Goal: Information Seeking & Learning: Learn about a topic

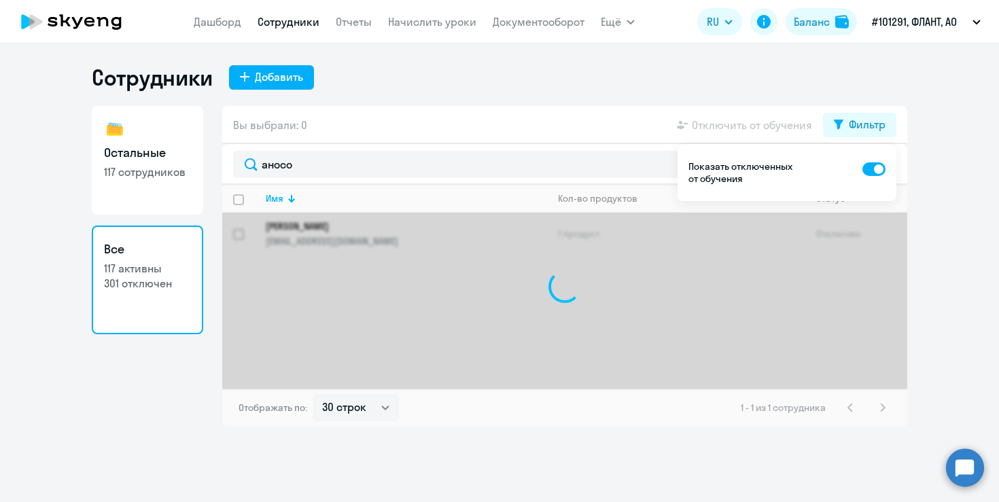
select select "30"
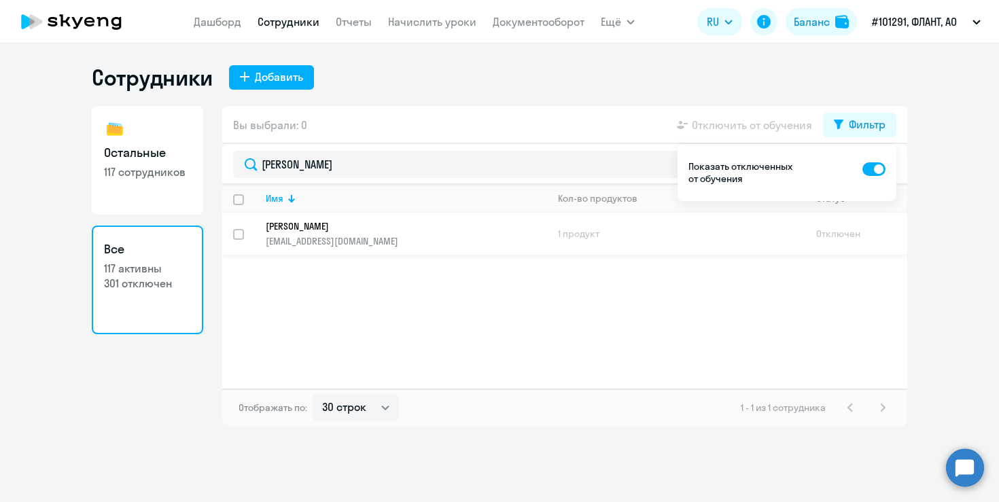
type input "[PERSON_NAME]"
click at [315, 228] on p "[PERSON_NAME]" at bounding box center [397, 226] width 262 height 12
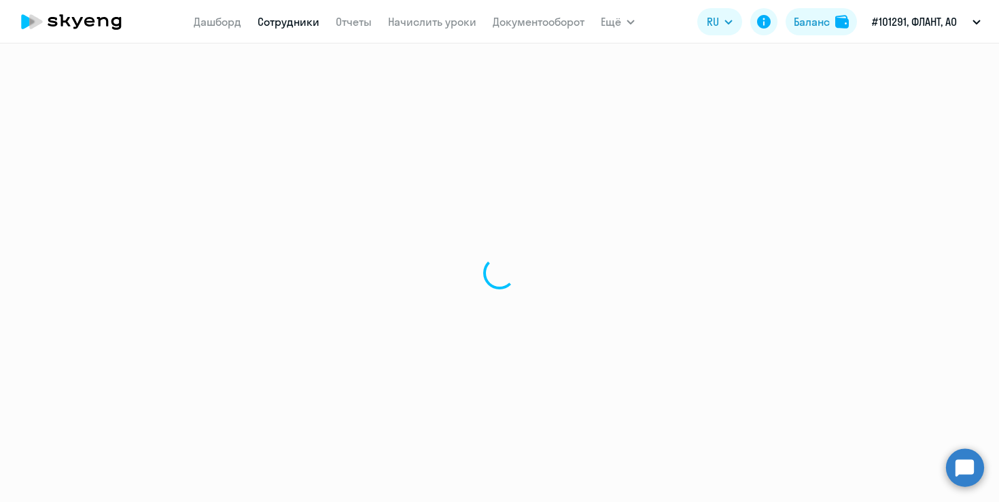
select select "english"
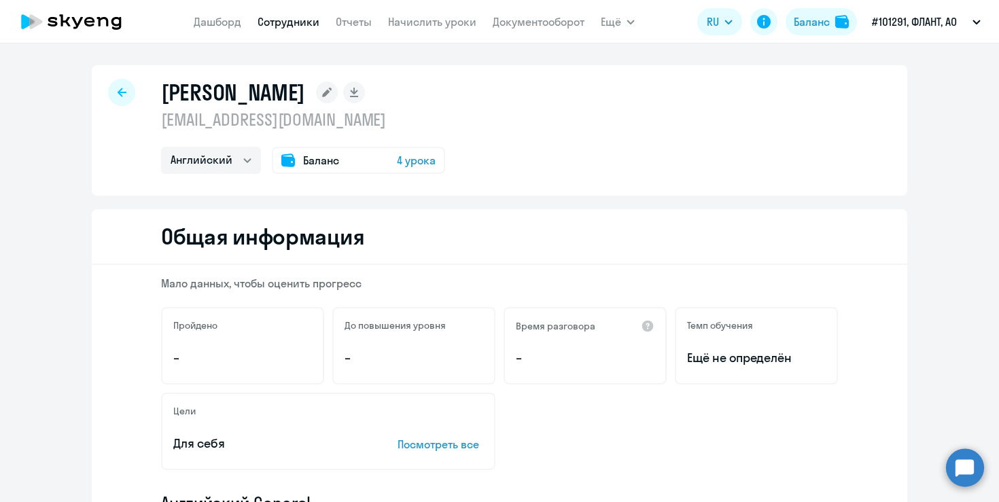
click at [130, 102] on div at bounding box center [121, 92] width 27 height 27
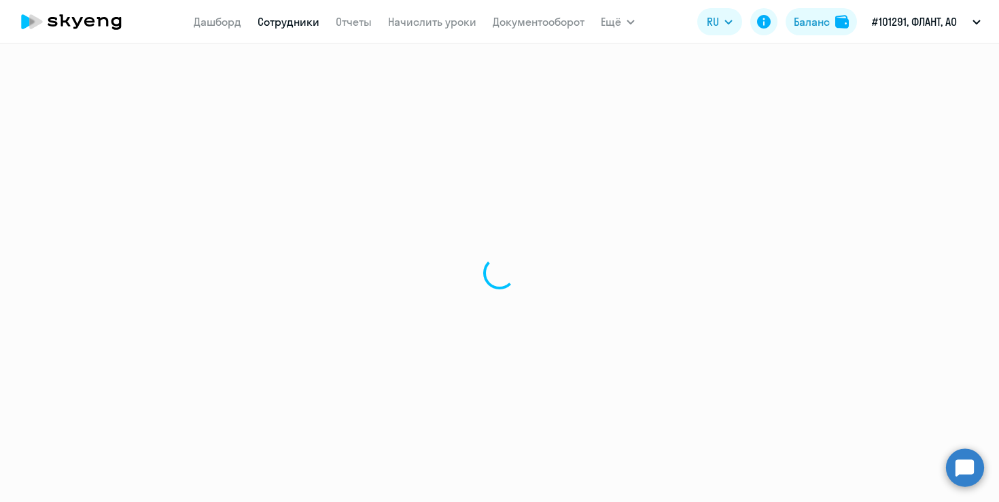
select select "30"
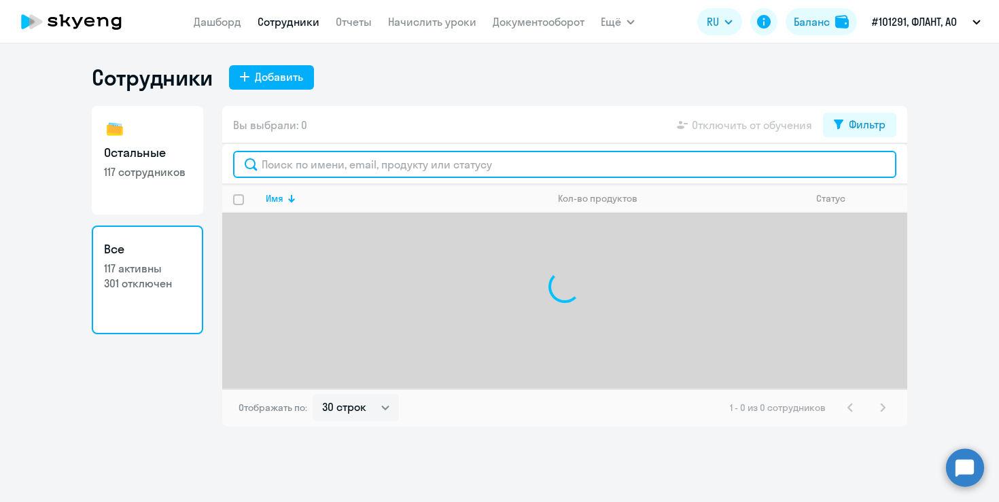
click at [315, 167] on input "text" at bounding box center [564, 164] width 663 height 27
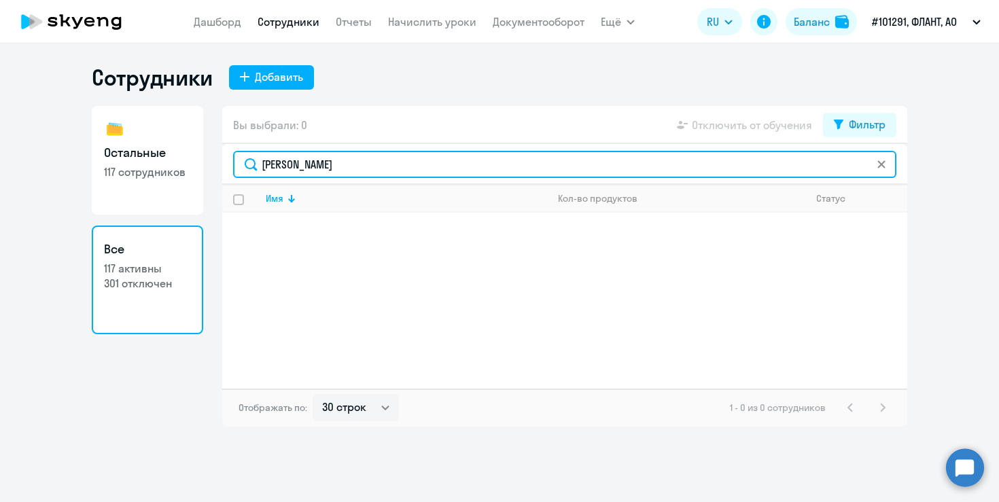
type input "[PERSON_NAME]"
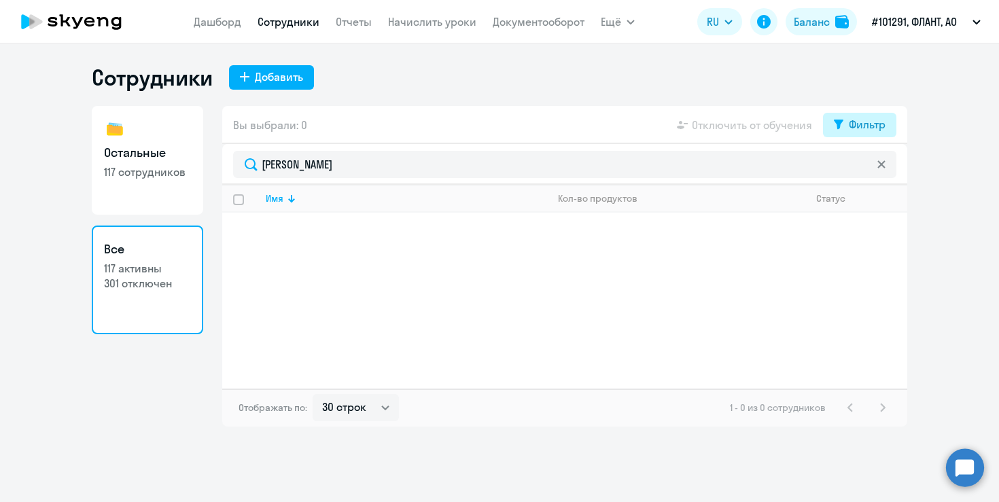
click at [860, 129] on div "Фильтр" at bounding box center [867, 124] width 37 height 16
click at [879, 172] on span at bounding box center [873, 169] width 23 height 14
click at [862, 169] on input "checkbox" at bounding box center [862, 169] width 1 height 1
checkbox input "true"
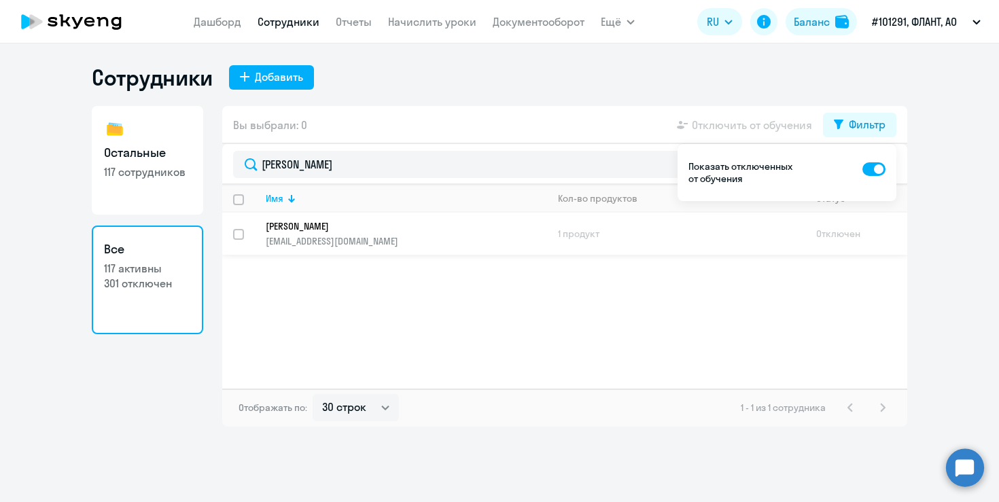
click at [345, 223] on p "[PERSON_NAME]" at bounding box center [397, 226] width 262 height 12
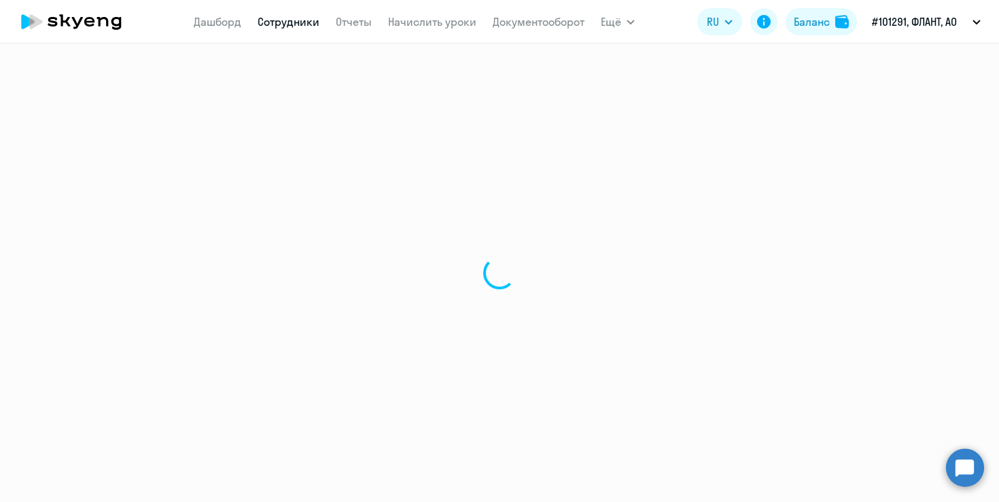
select select "english"
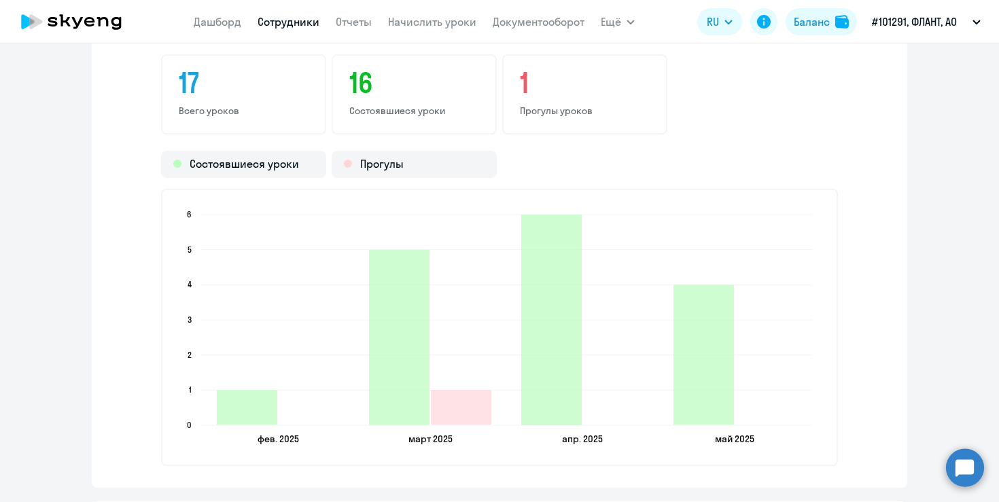
scroll to position [2270, 0]
